Goal: Task Accomplishment & Management: Manage account settings

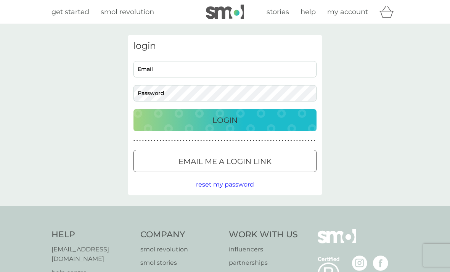
click at [261, 66] on input "Email" at bounding box center [224, 69] width 183 height 16
type input "[EMAIL_ADDRESS][DOMAIN_NAME]"
click at [225, 120] on button "Login" at bounding box center [224, 120] width 183 height 22
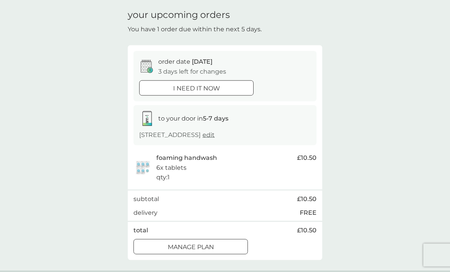
scroll to position [26, 0]
click at [227, 244] on div "Manage plan" at bounding box center [191, 247] width 114 height 10
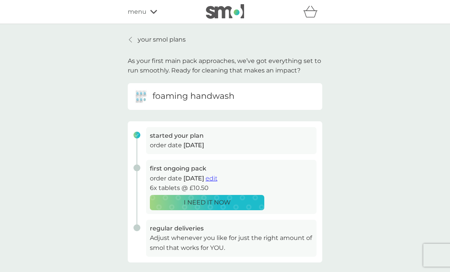
click at [217, 176] on span "edit" at bounding box center [211, 177] width 12 height 7
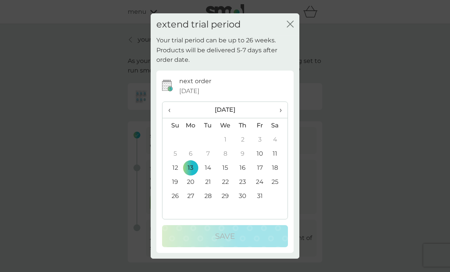
click at [277, 118] on span "›" at bounding box center [278, 110] width 8 height 16
click at [283, 118] on th "›" at bounding box center [277, 110] width 19 height 16
click at [190, 203] on td "29" at bounding box center [191, 196] width 18 height 14
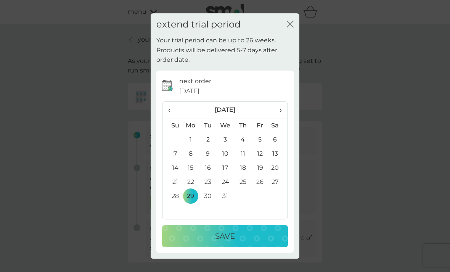
click at [242, 242] on div "Save" at bounding box center [225, 236] width 110 height 12
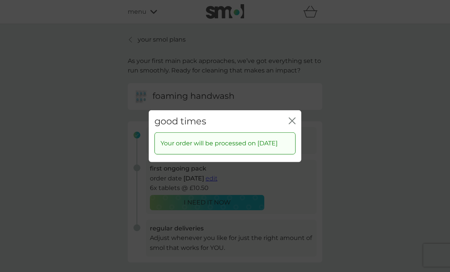
click at [289, 124] on icon "close" at bounding box center [291, 120] width 7 height 7
